Goal: Check status: Check status

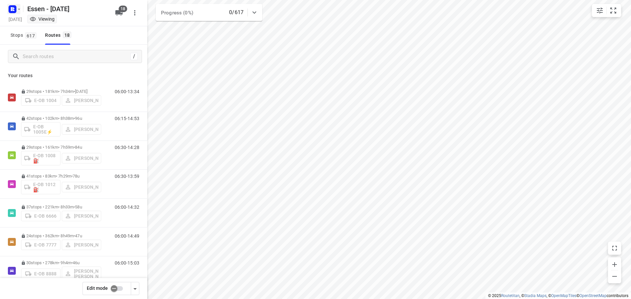
click at [19, 8] on icon "button" at bounding box center [18, 9] width 5 height 5
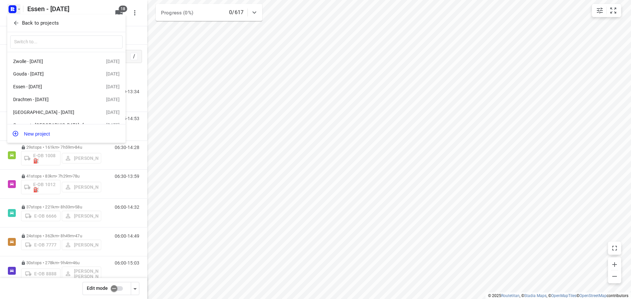
click at [20, 22] on span "Back to projects" at bounding box center [66, 23] width 107 height 8
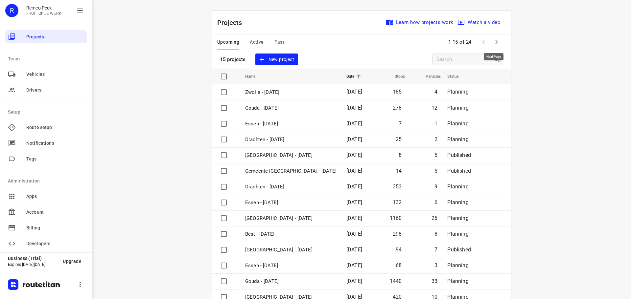
click at [495, 41] on icon "button" at bounding box center [496, 42] width 2 height 4
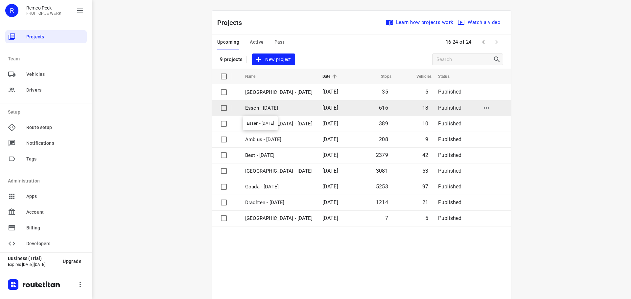
click at [266, 109] on p "Essen - [DATE]" at bounding box center [278, 108] width 67 height 8
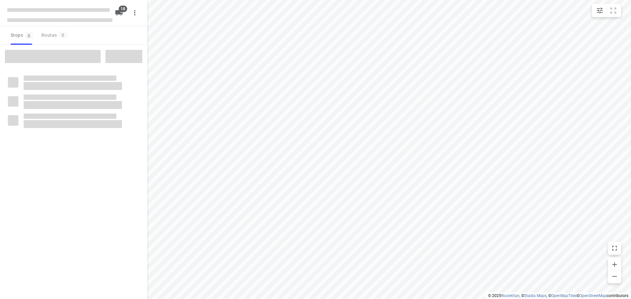
checkbox input "true"
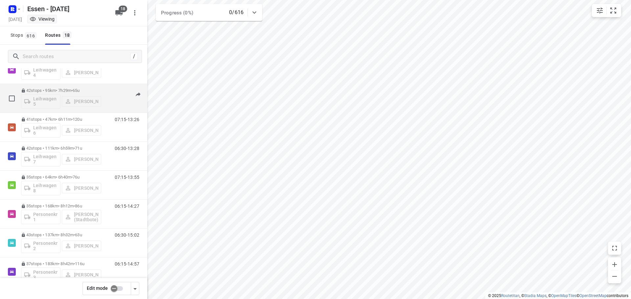
scroll to position [332, 0]
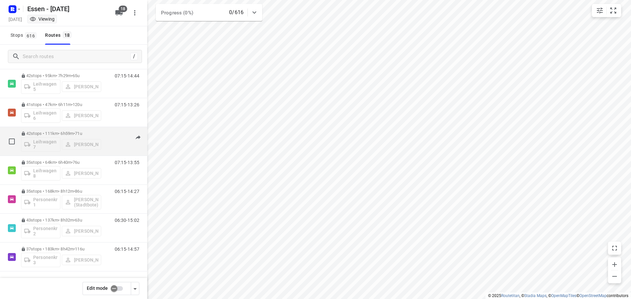
click at [61, 132] on p "42 stops • 111km • 6h59m • [DATE]" at bounding box center [61, 133] width 80 height 5
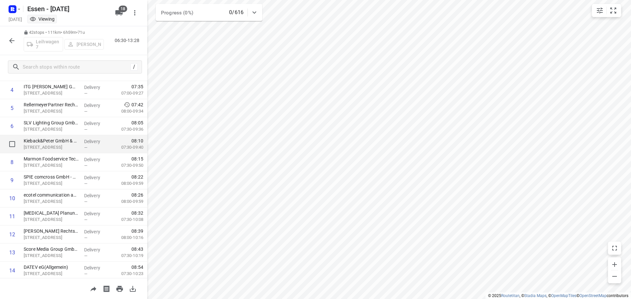
scroll to position [0, 0]
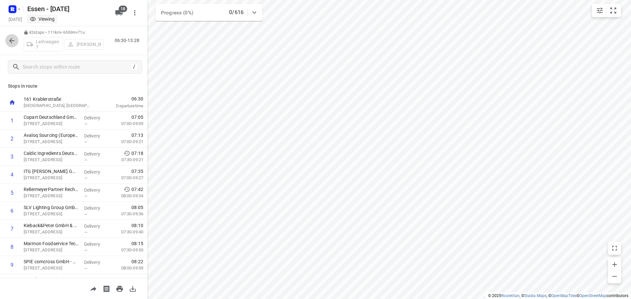
click at [11, 41] on icon "button" at bounding box center [11, 40] width 5 height 5
